Goal: Information Seeking & Learning: Find specific fact

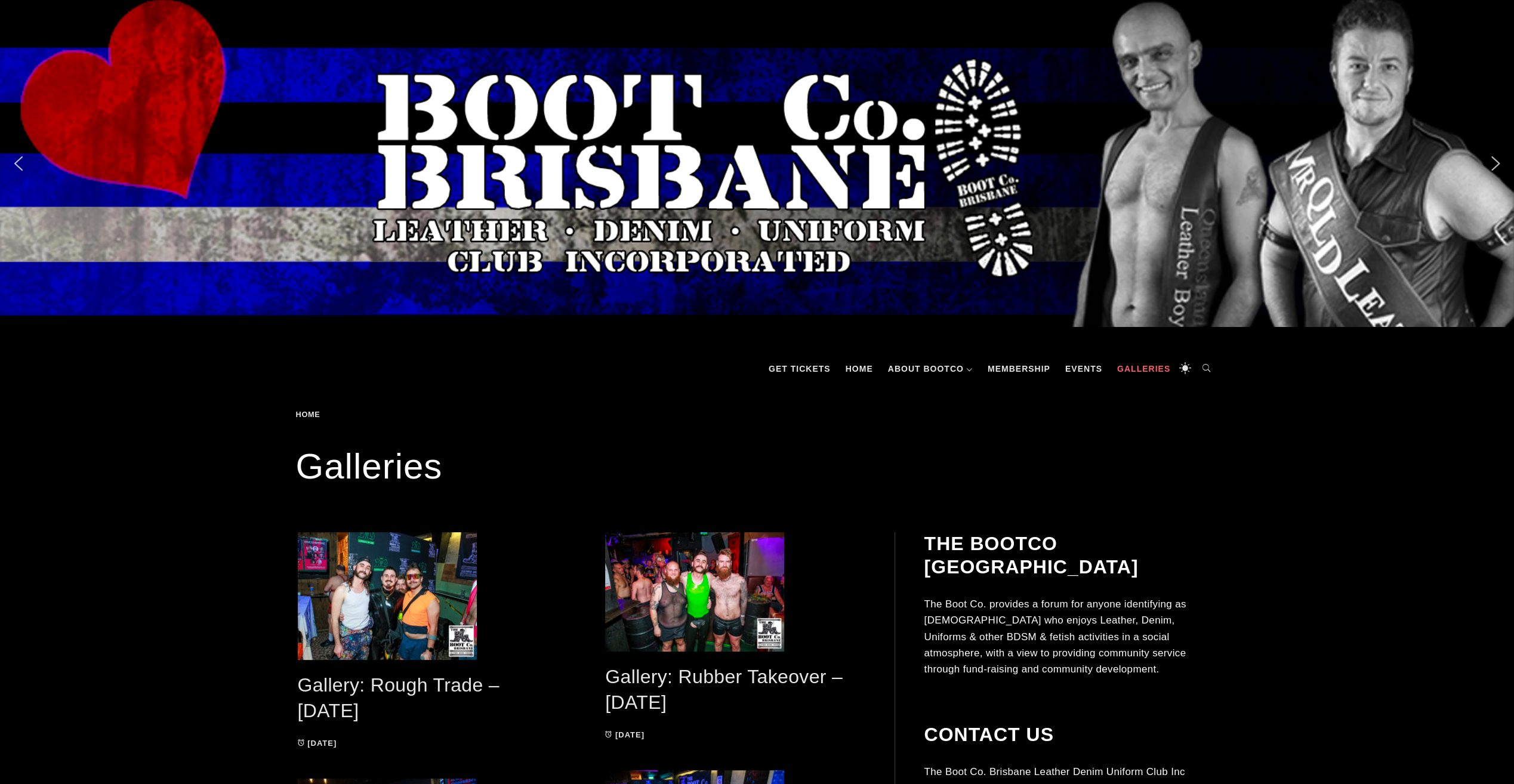
click at [1208, 370] on icon at bounding box center [1206, 369] width 24 height 36
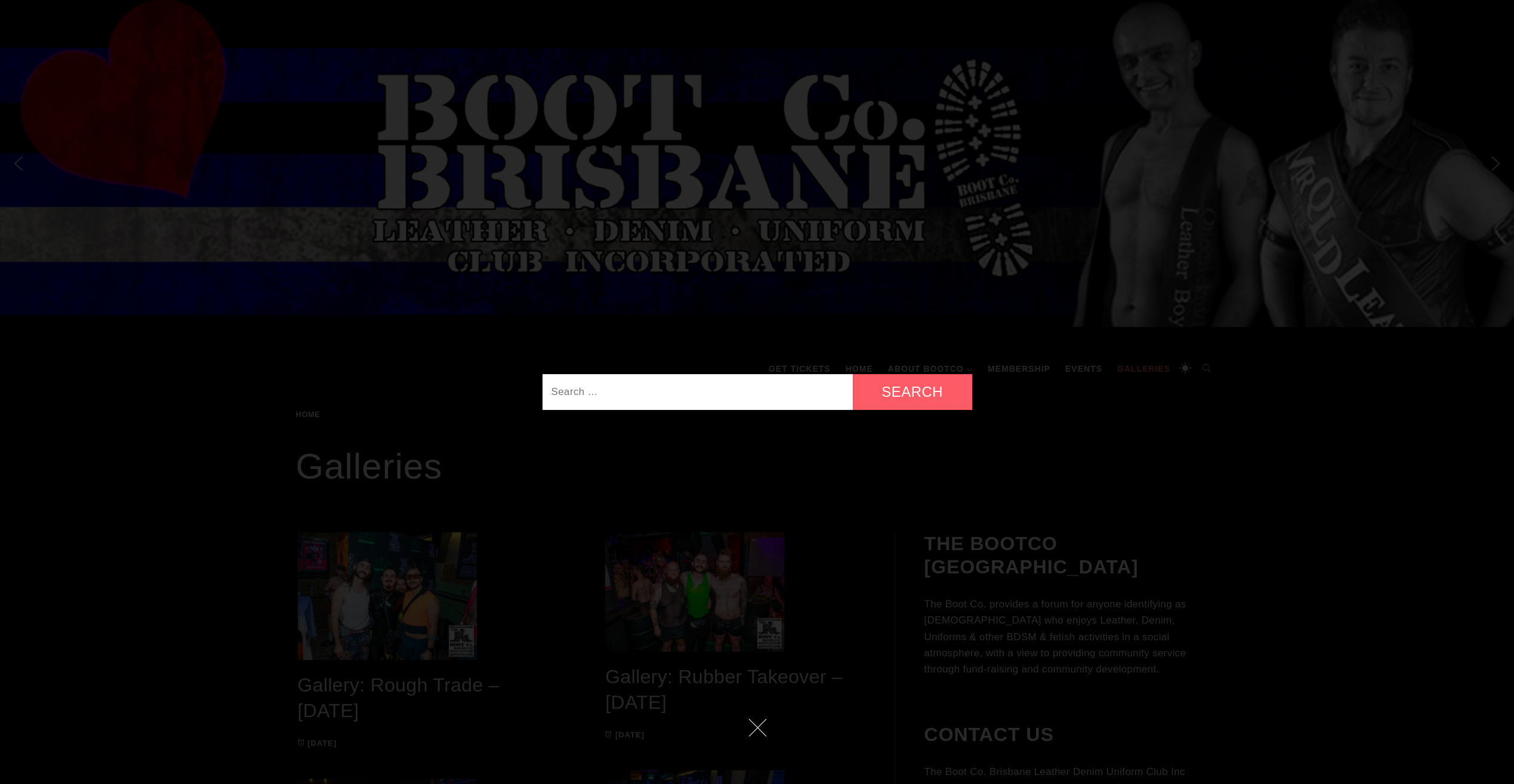
click at [701, 376] on input "Search for:" at bounding box center [697, 392] width 311 height 36
type input "jocks"
click at [853, 374] on input "Search" at bounding box center [912, 392] width 119 height 36
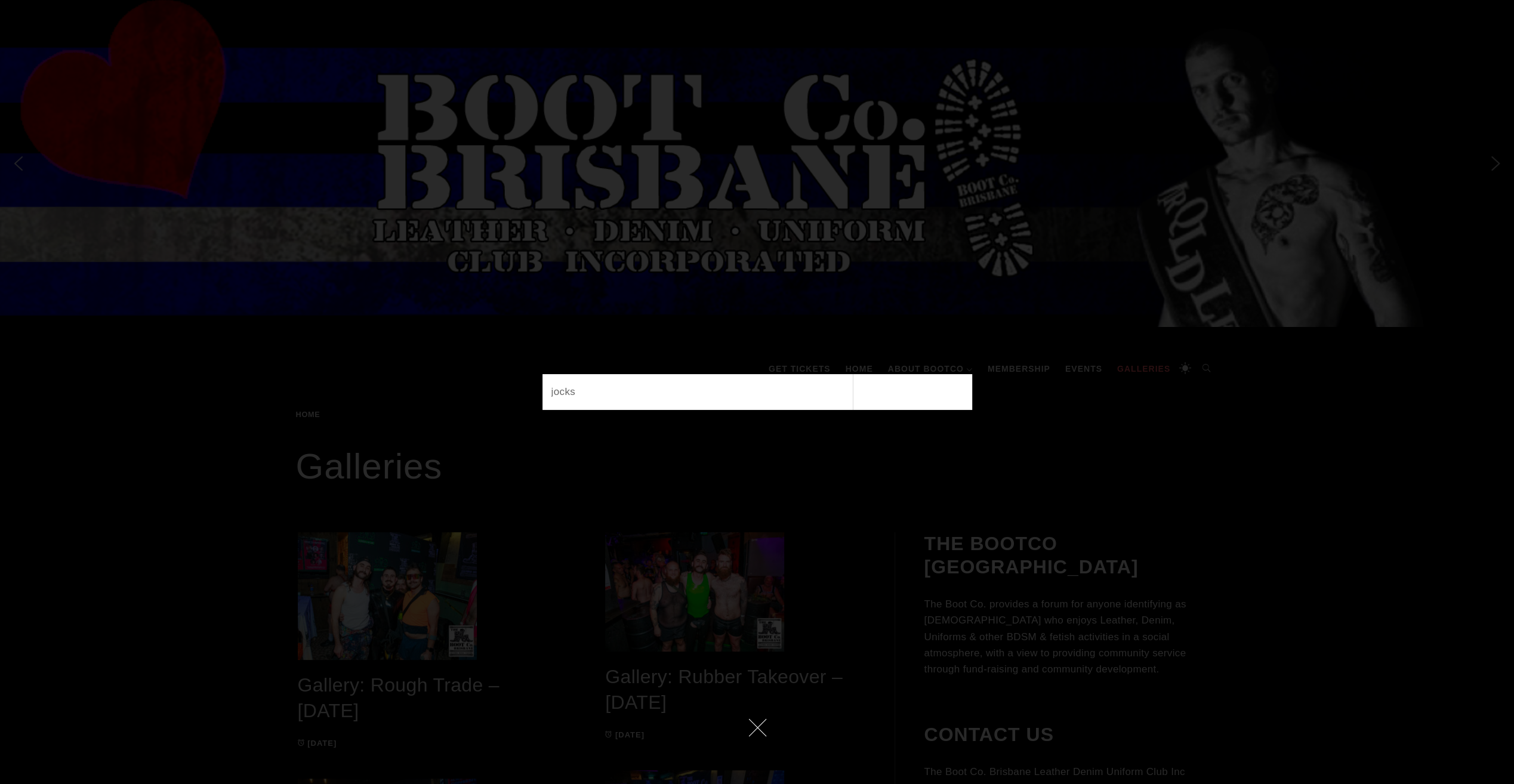
click at [901, 394] on input "Search" at bounding box center [912, 392] width 119 height 36
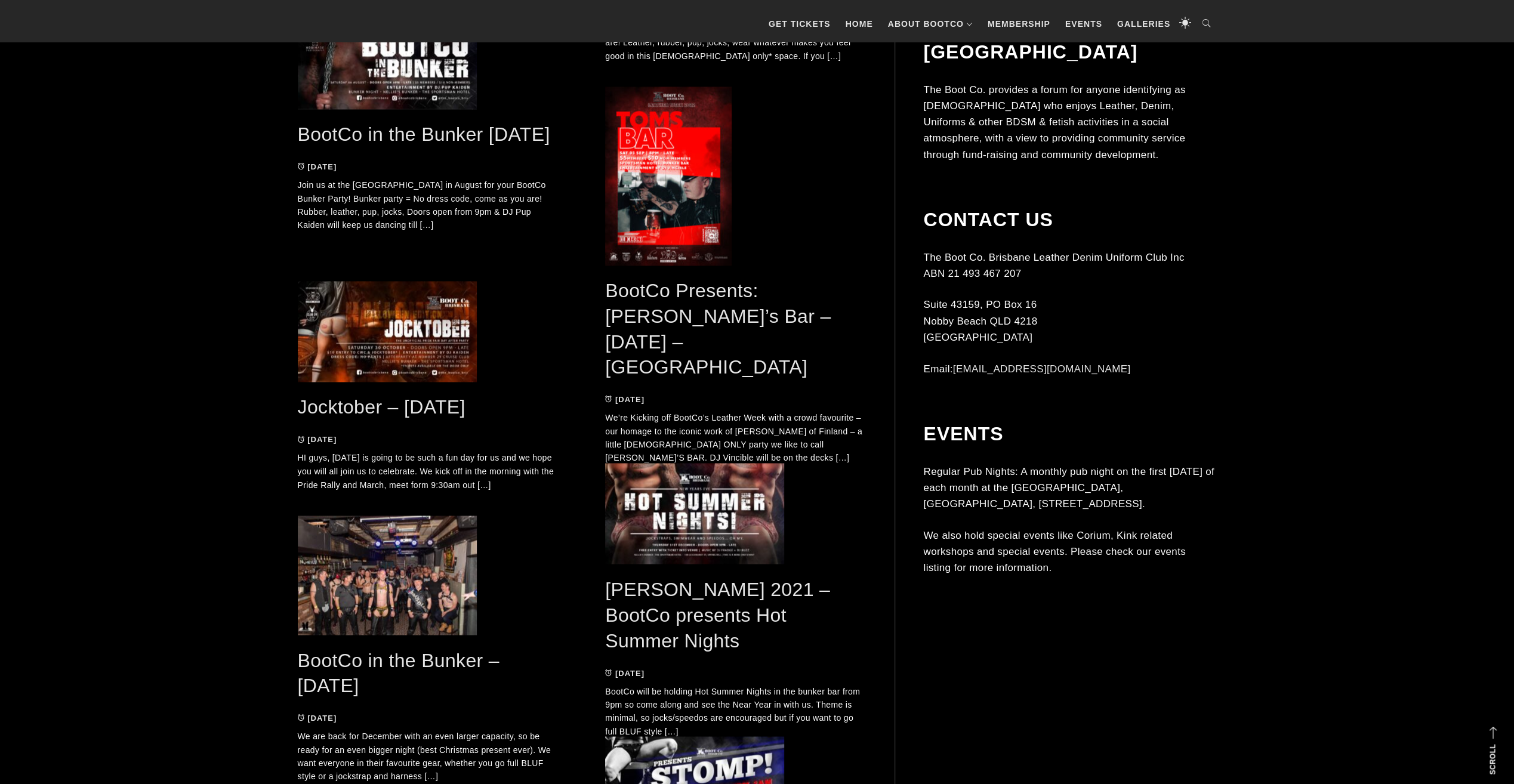
scroll to position [1969, 0]
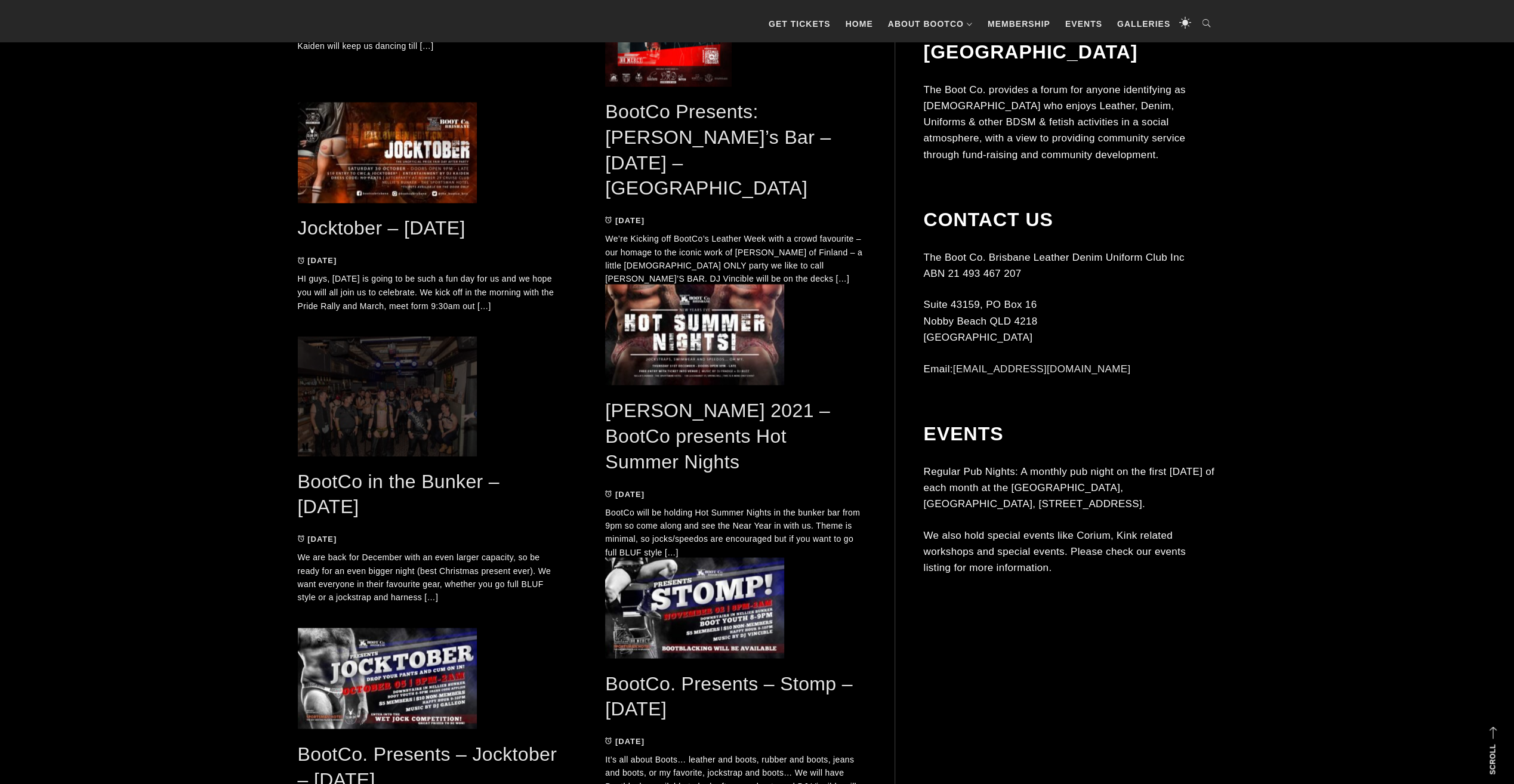
click at [414, 427] on span at bounding box center [428, 396] width 260 height 119
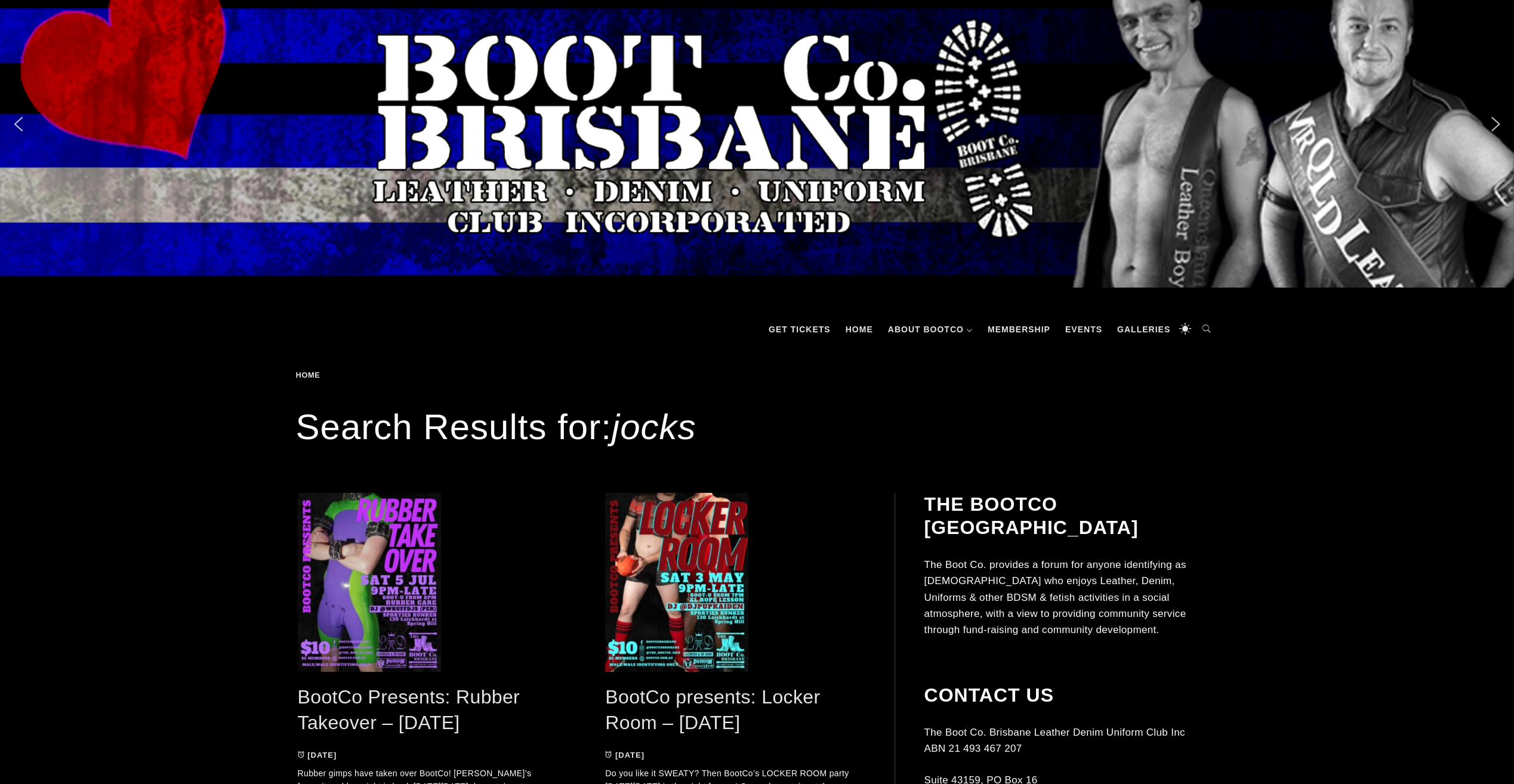
scroll to position [0, 0]
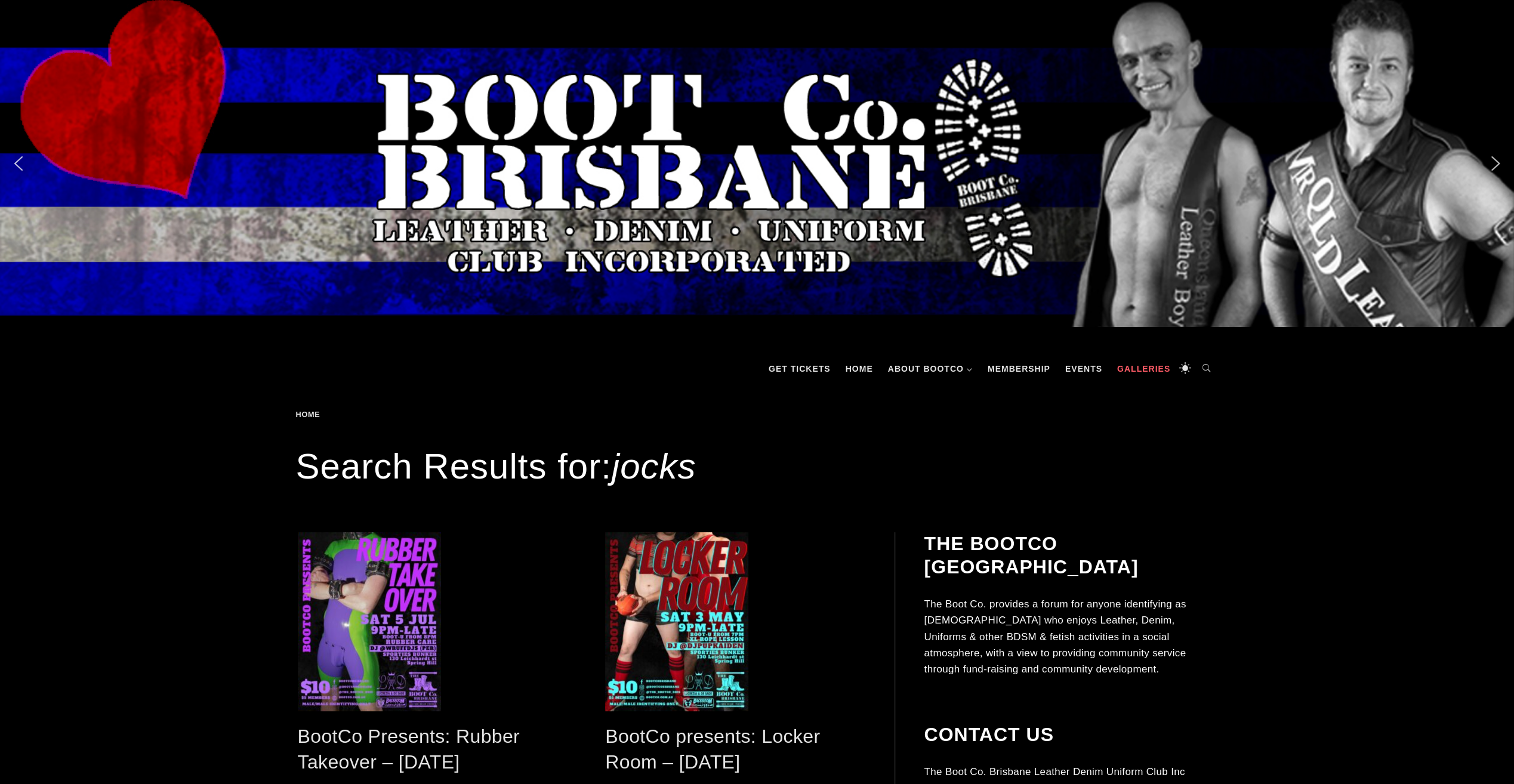
click at [1127, 365] on link "Galleries" at bounding box center [1144, 369] width 65 height 36
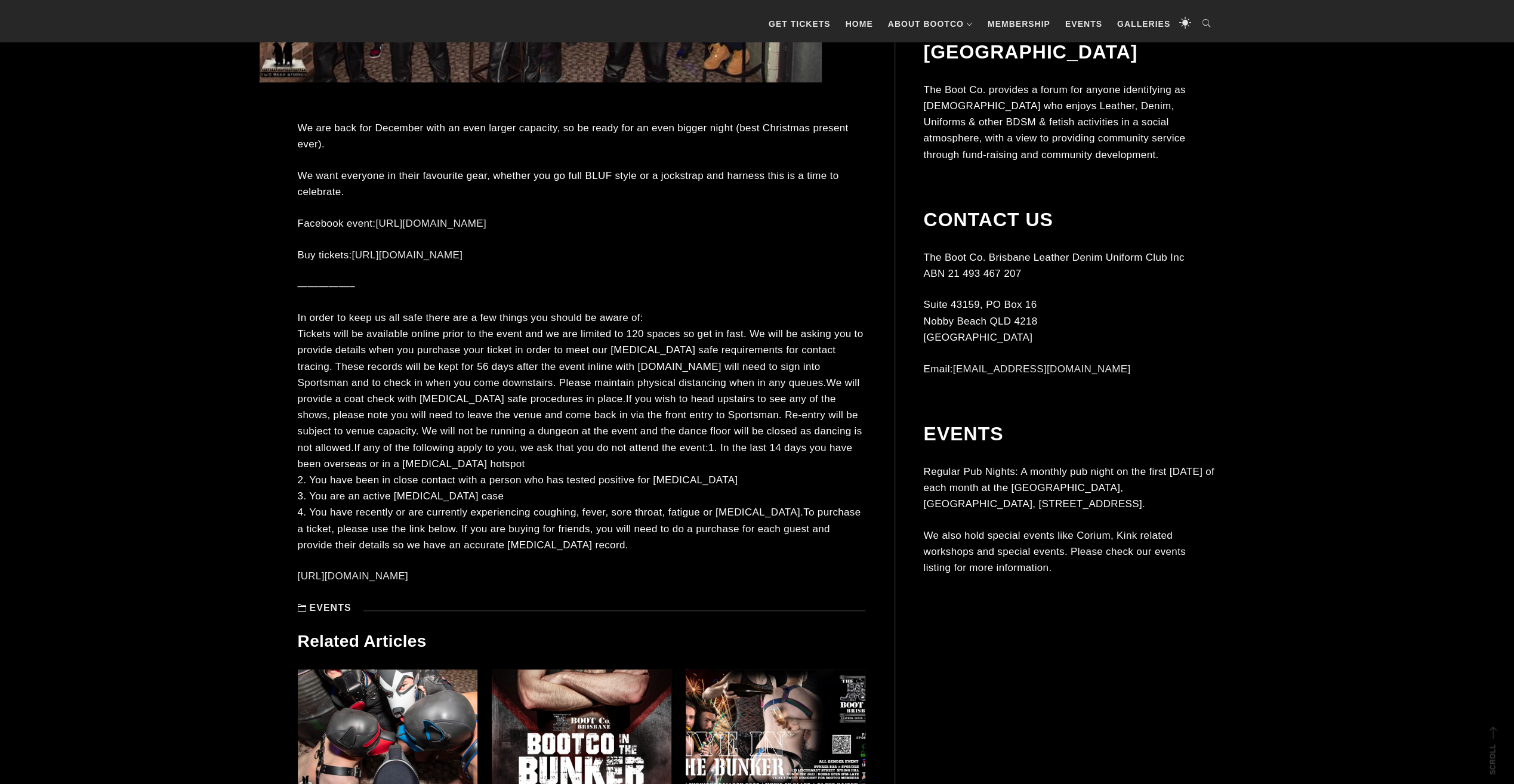
scroll to position [1152, 0]
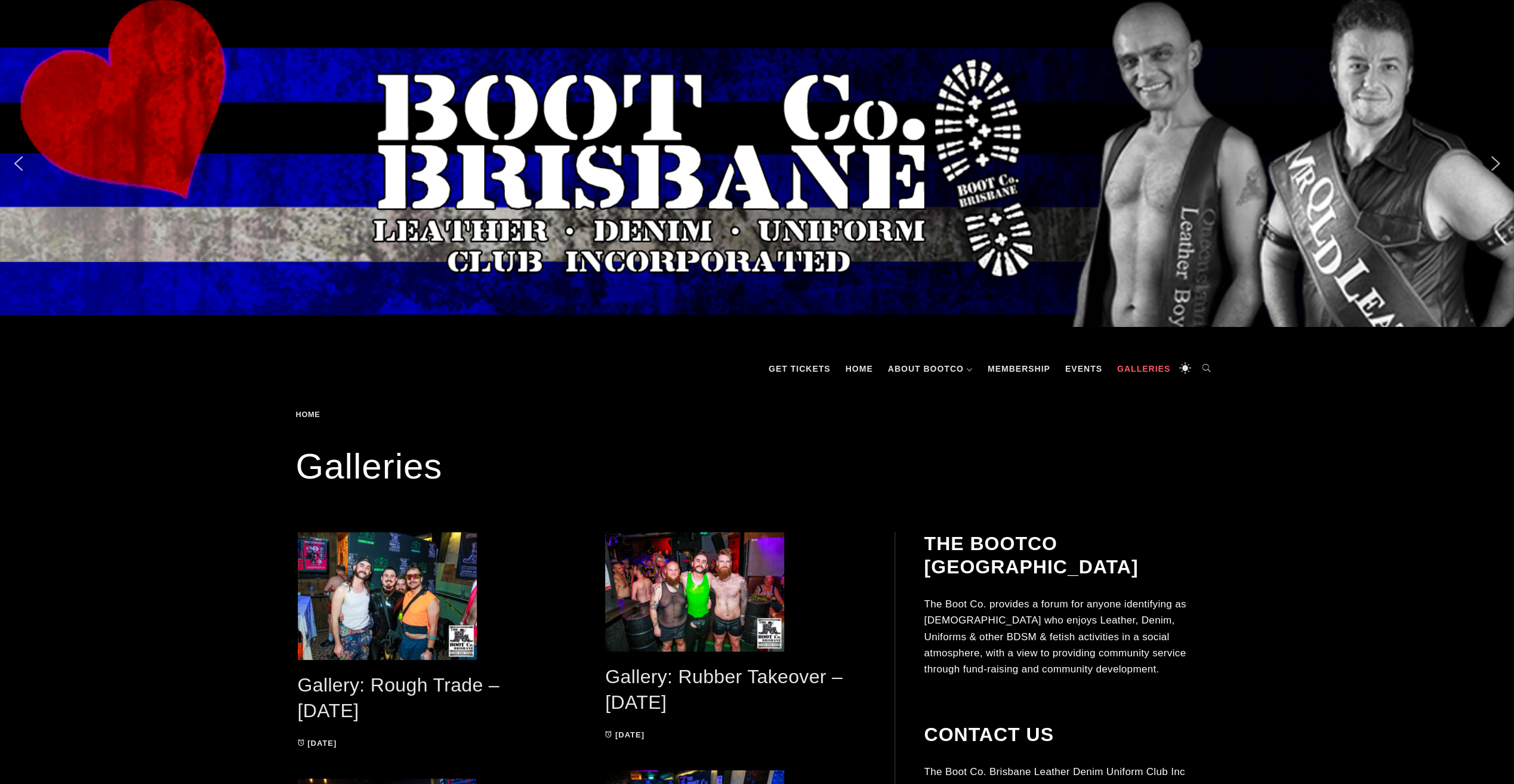
click at [1203, 368] on icon at bounding box center [1206, 369] width 24 height 36
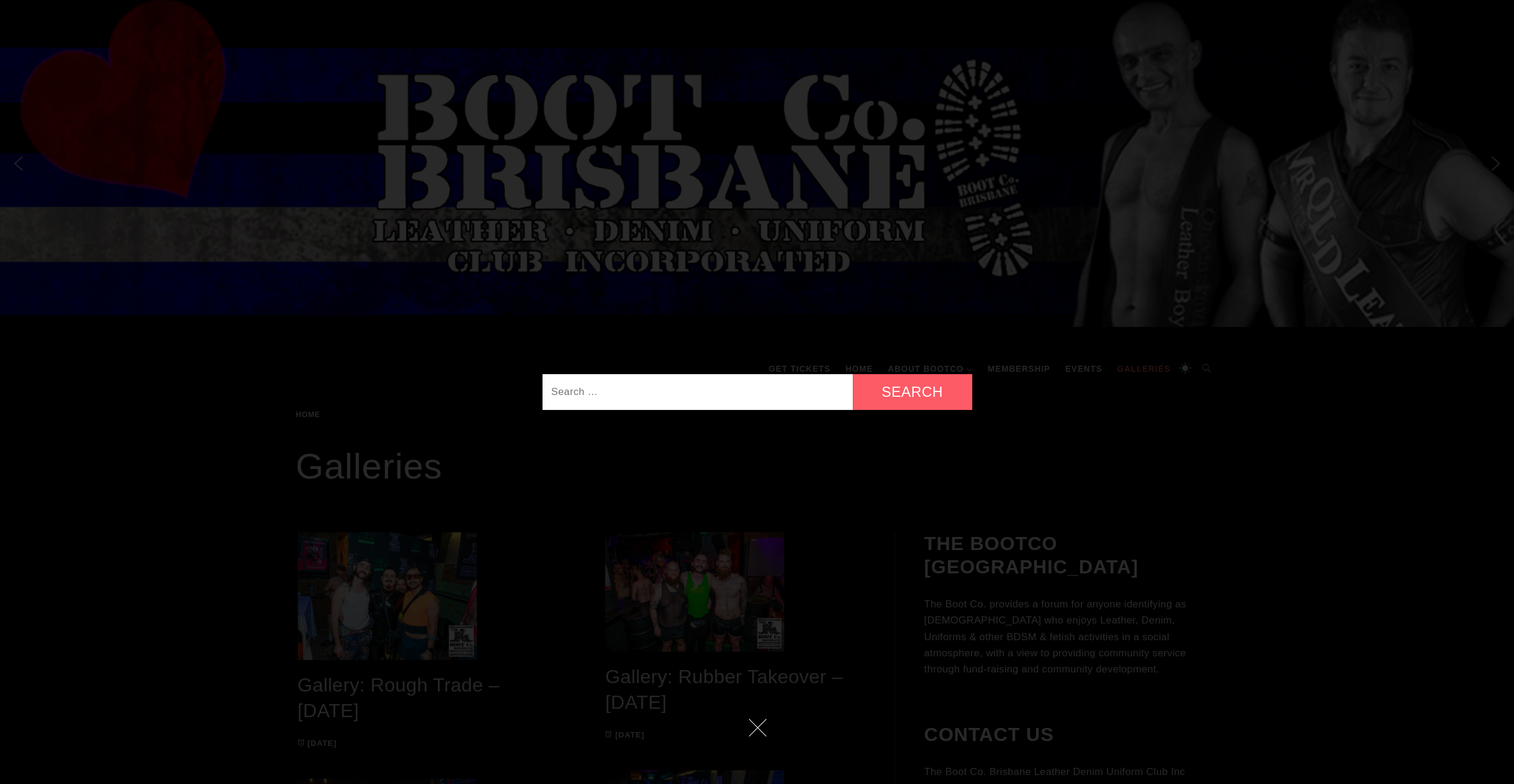
click at [728, 388] on input "Search for:" at bounding box center [697, 392] width 311 height 36
type input "jock"
click at [853, 374] on input "Search" at bounding box center [912, 392] width 119 height 36
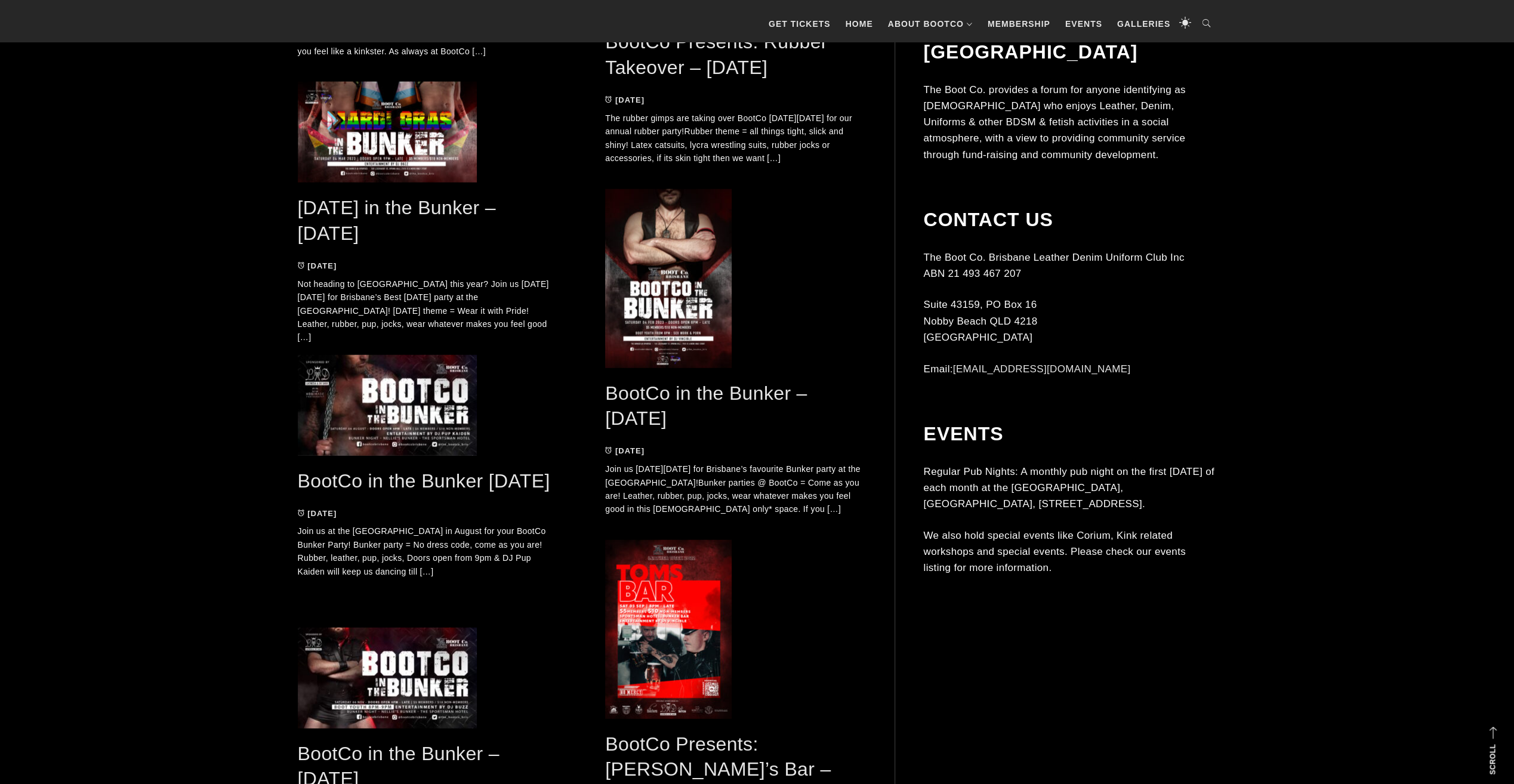
scroll to position [2474, 0]
